Goal: Register for event/course

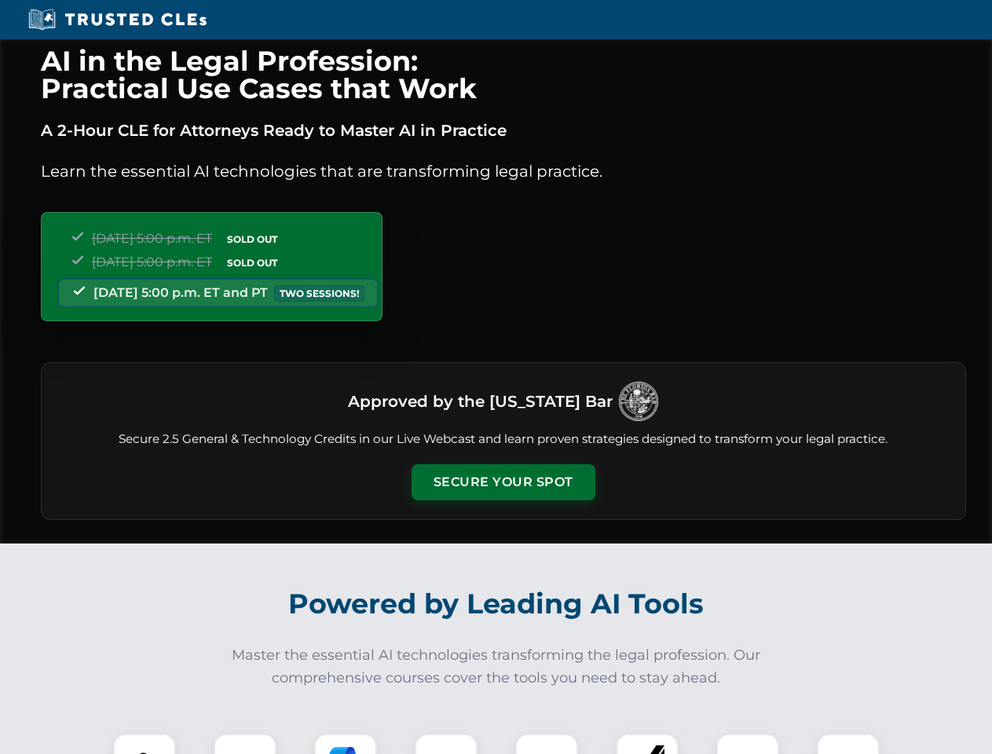
click at [502, 482] on button "Secure Your Spot" at bounding box center [503, 482] width 184 height 36
click at [144, 744] on img at bounding box center [145, 765] width 46 height 46
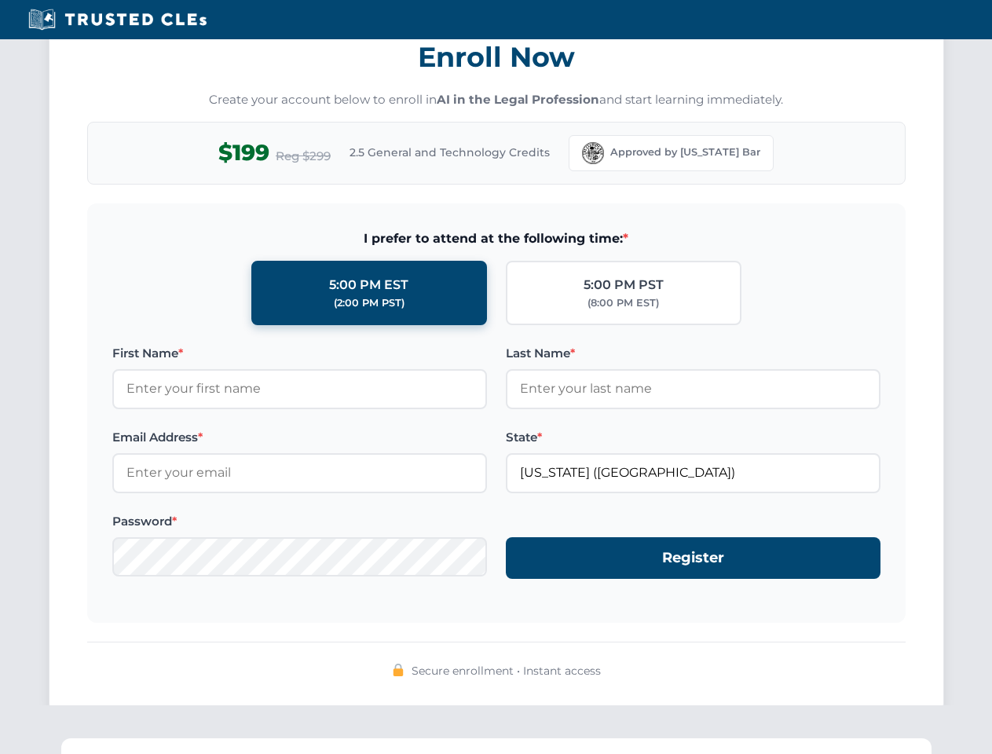
scroll to position [1541, 0]
